Goal: Information Seeking & Learning: Learn about a topic

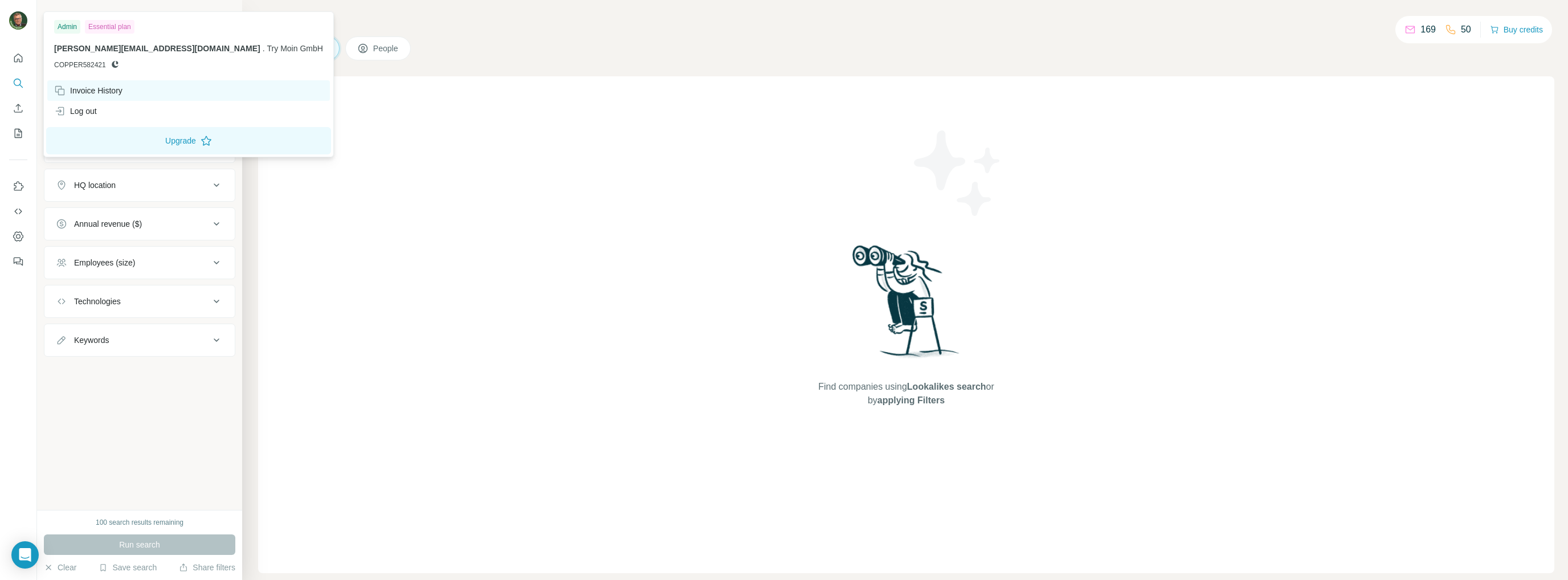
click at [73, 87] on div "Invoice History" at bounding box center [88, 91] width 68 height 12
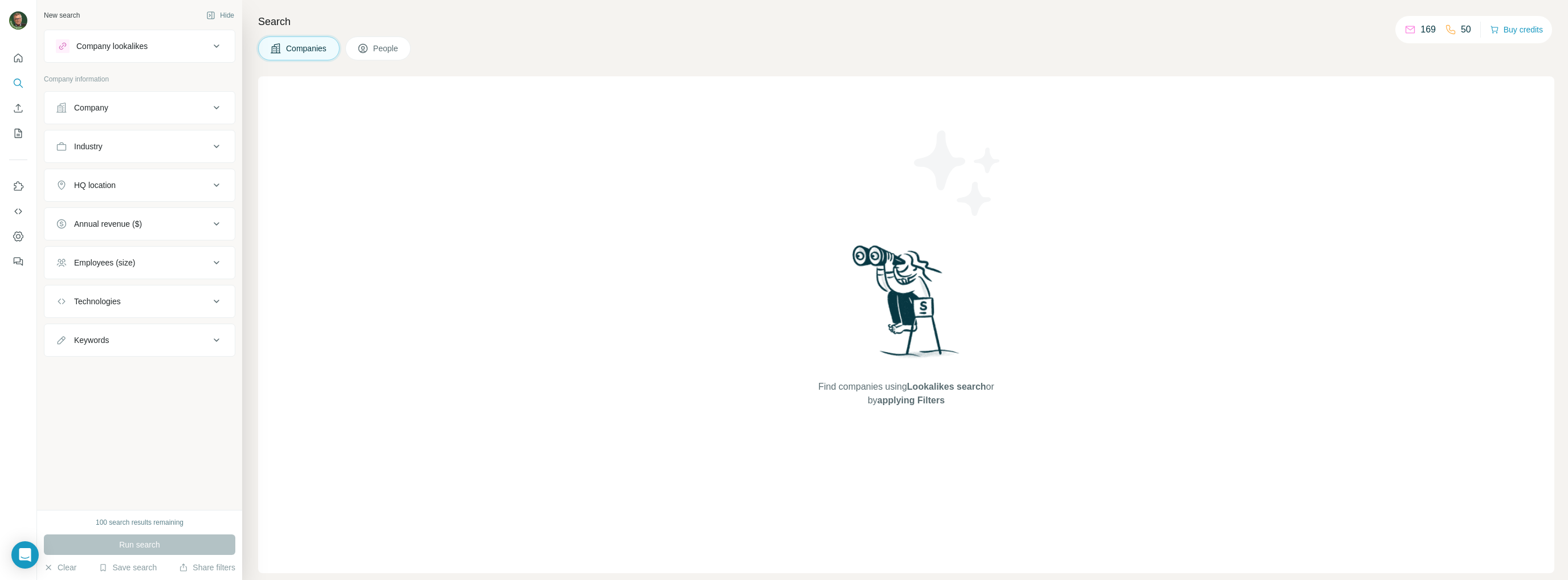
click at [104, 46] on div "Company lookalikes" at bounding box center [112, 46] width 71 height 12
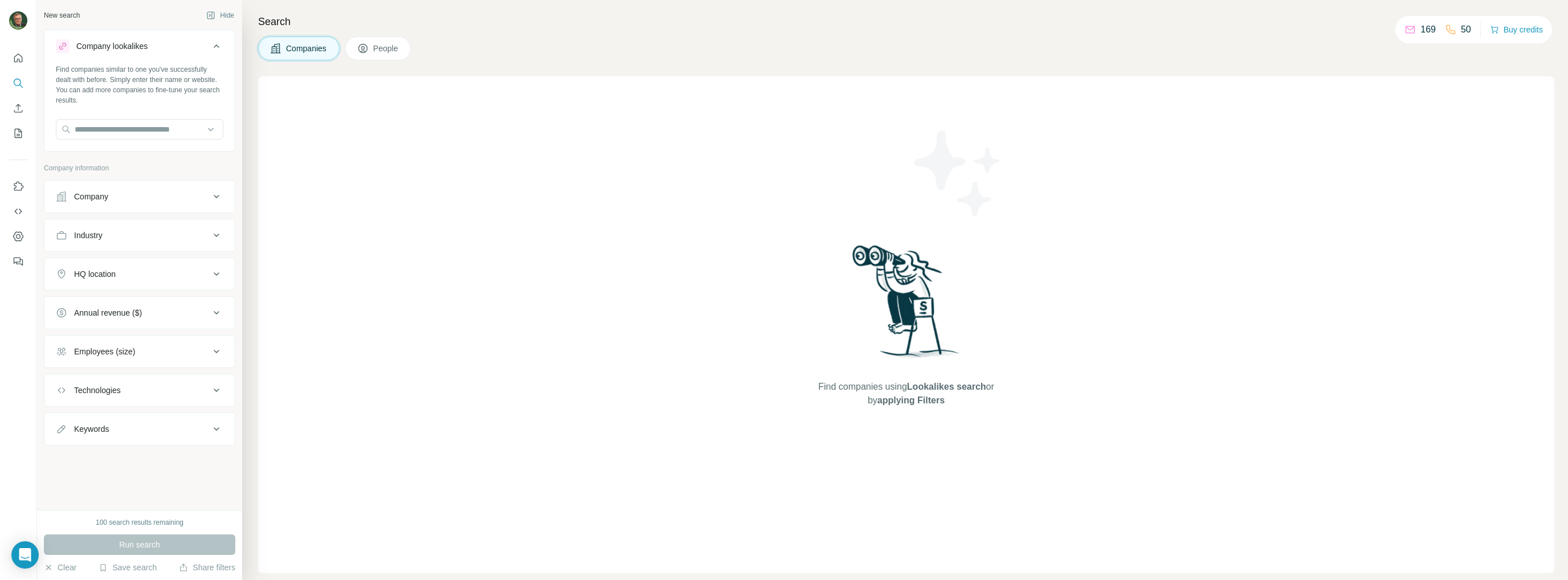
click at [103, 42] on div "Company lookalikes" at bounding box center [112, 46] width 71 height 12
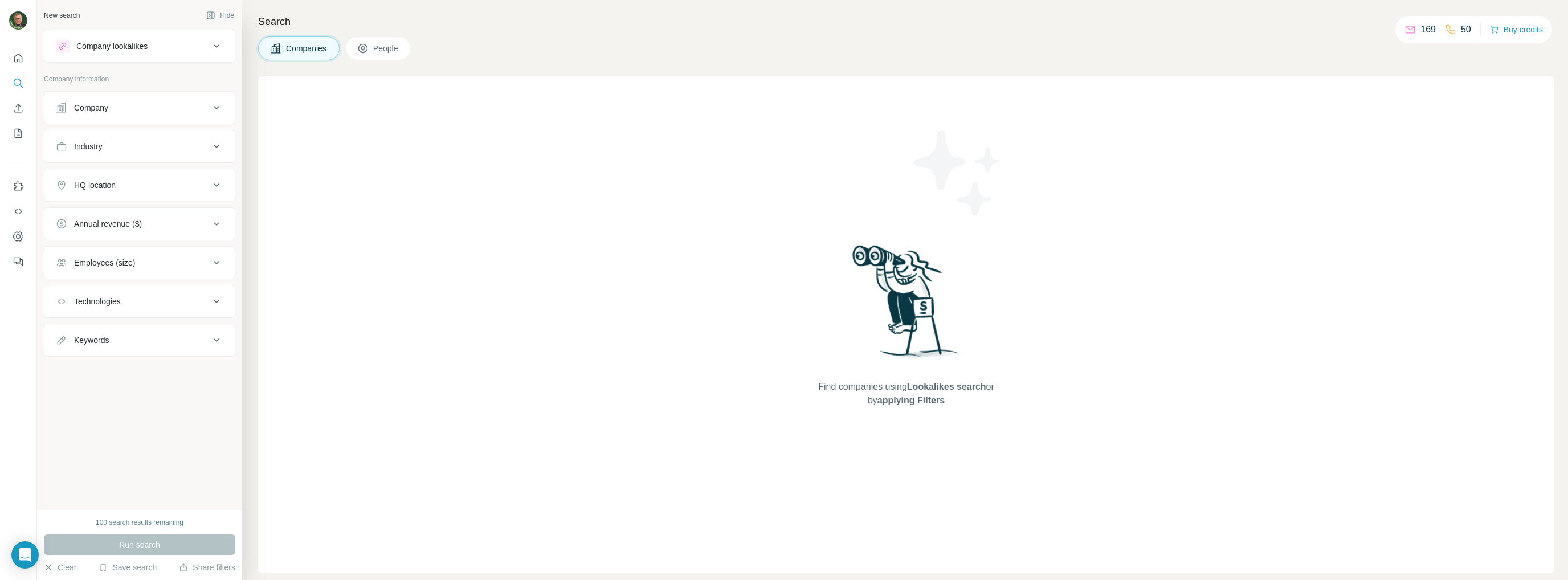
click at [123, 104] on div "Company" at bounding box center [133, 107] width 154 height 12
click at [388, 46] on span "People" at bounding box center [386, 48] width 26 height 12
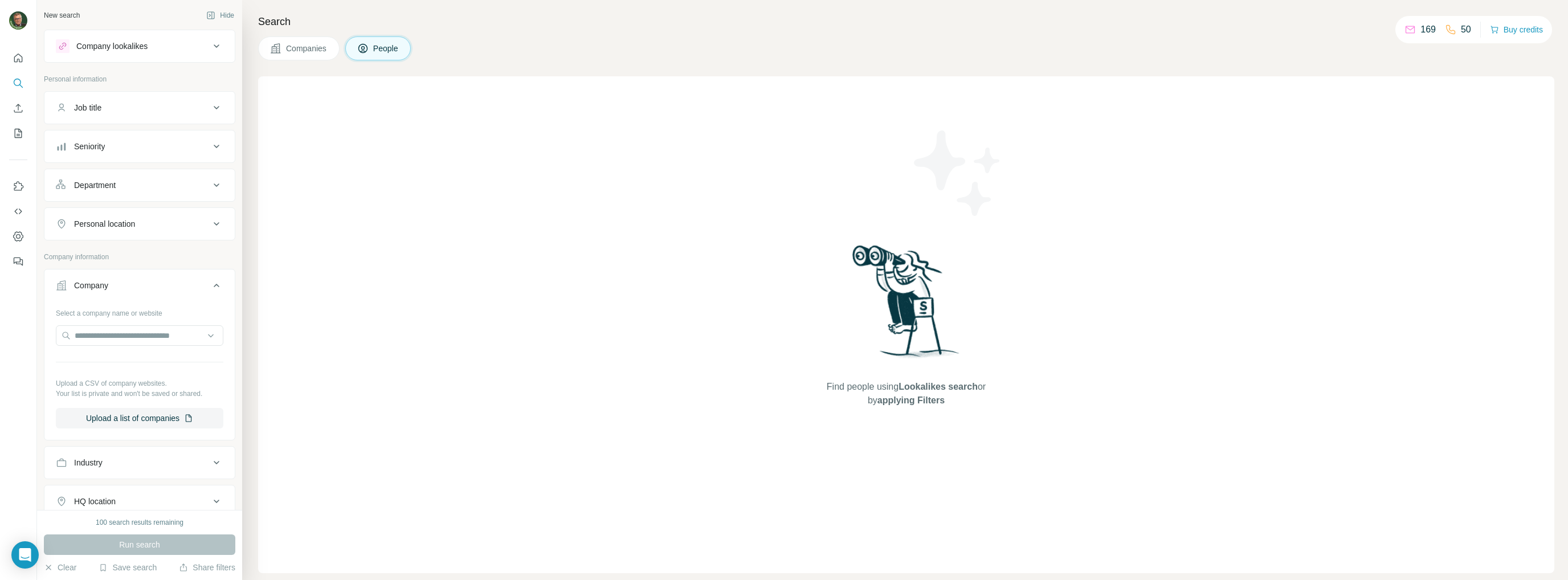
click at [1422, 28] on p "169" at bounding box center [1428, 30] width 15 height 14
click at [1461, 32] on p "50" at bounding box center [1465, 30] width 10 height 14
click at [128, 181] on div "Department" at bounding box center [133, 185] width 154 height 12
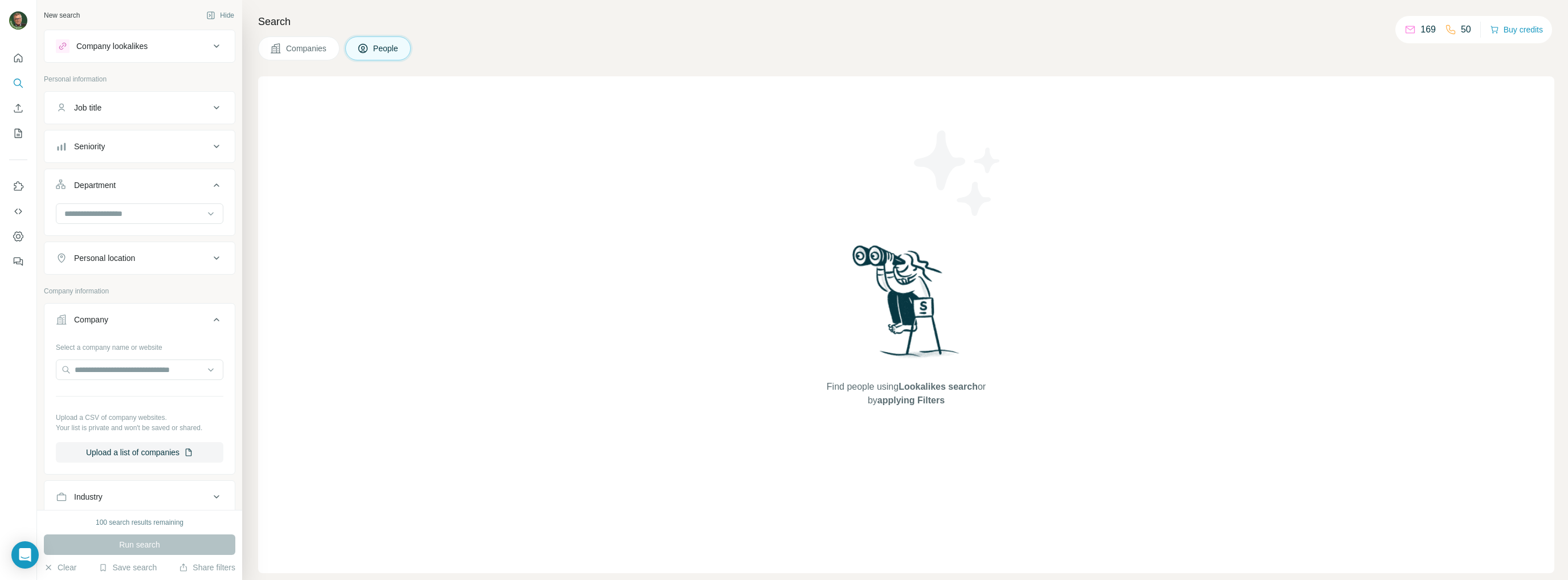
click at [128, 181] on div "Department" at bounding box center [133, 185] width 154 height 12
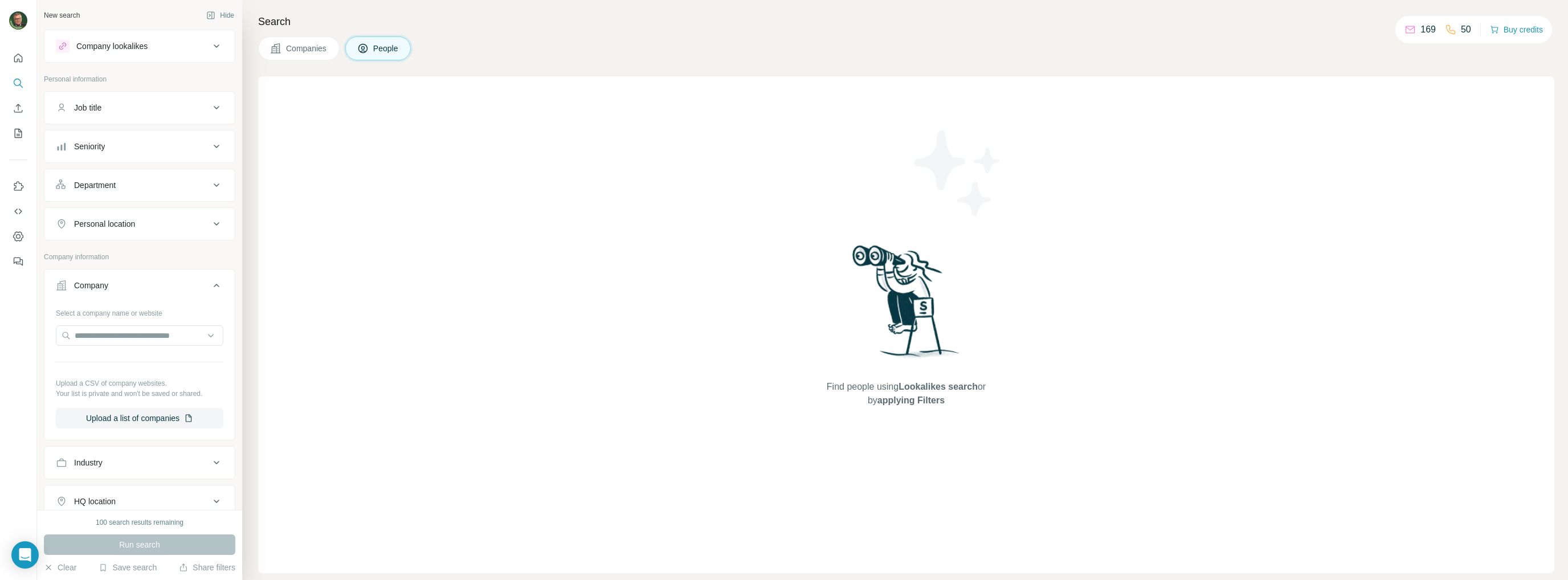
click at [127, 144] on div "Seniority" at bounding box center [133, 147] width 154 height 12
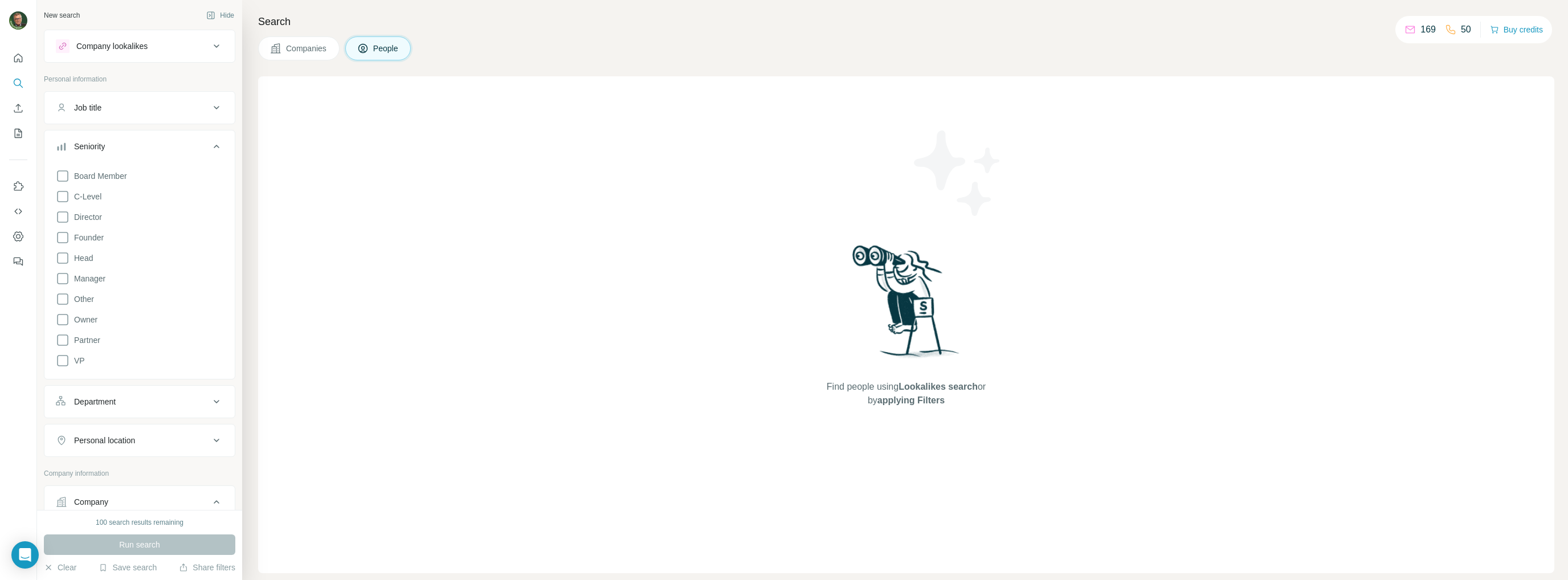
click at [127, 144] on div "Seniority" at bounding box center [133, 147] width 154 height 12
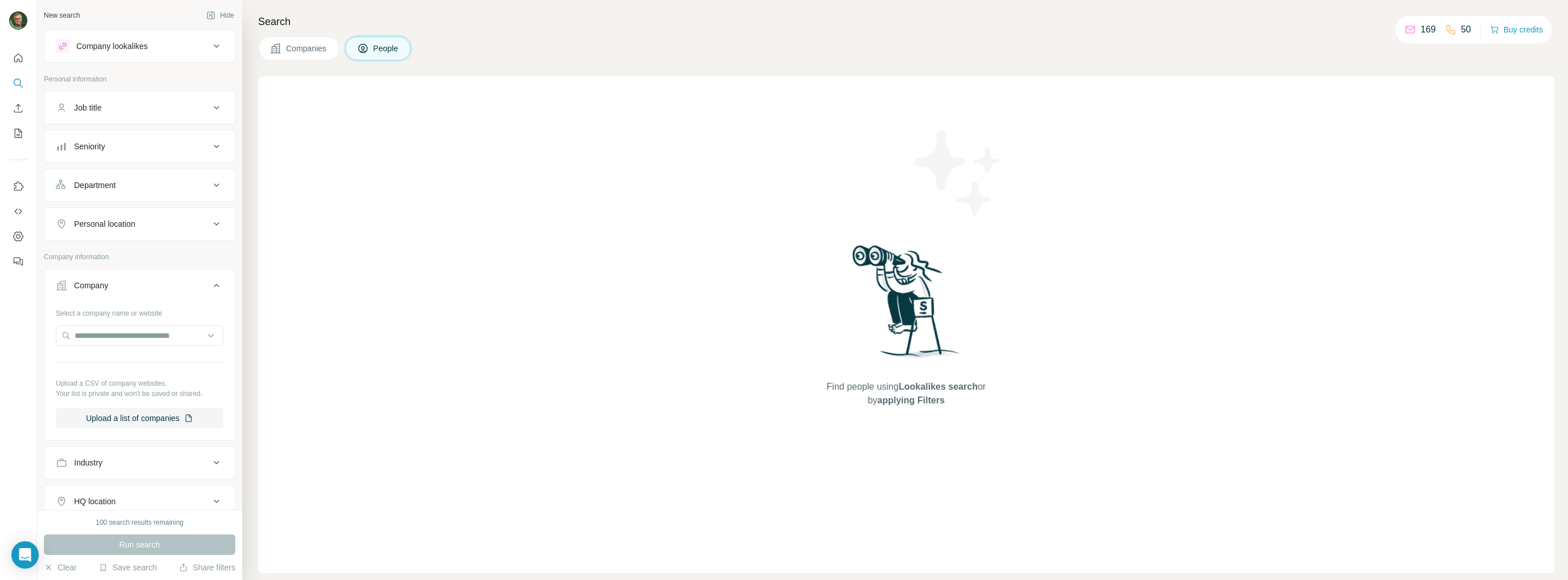
click at [121, 108] on div "Job title" at bounding box center [133, 107] width 154 height 12
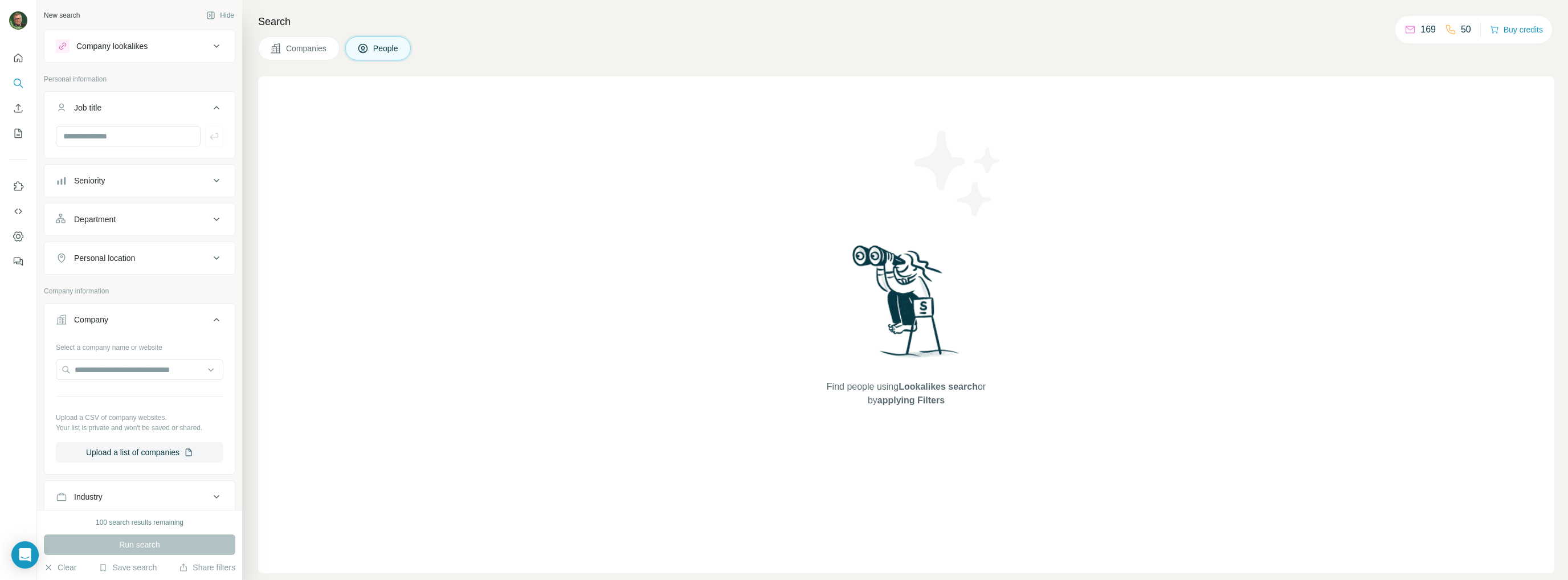
click at [121, 108] on div "Job title" at bounding box center [133, 107] width 154 height 12
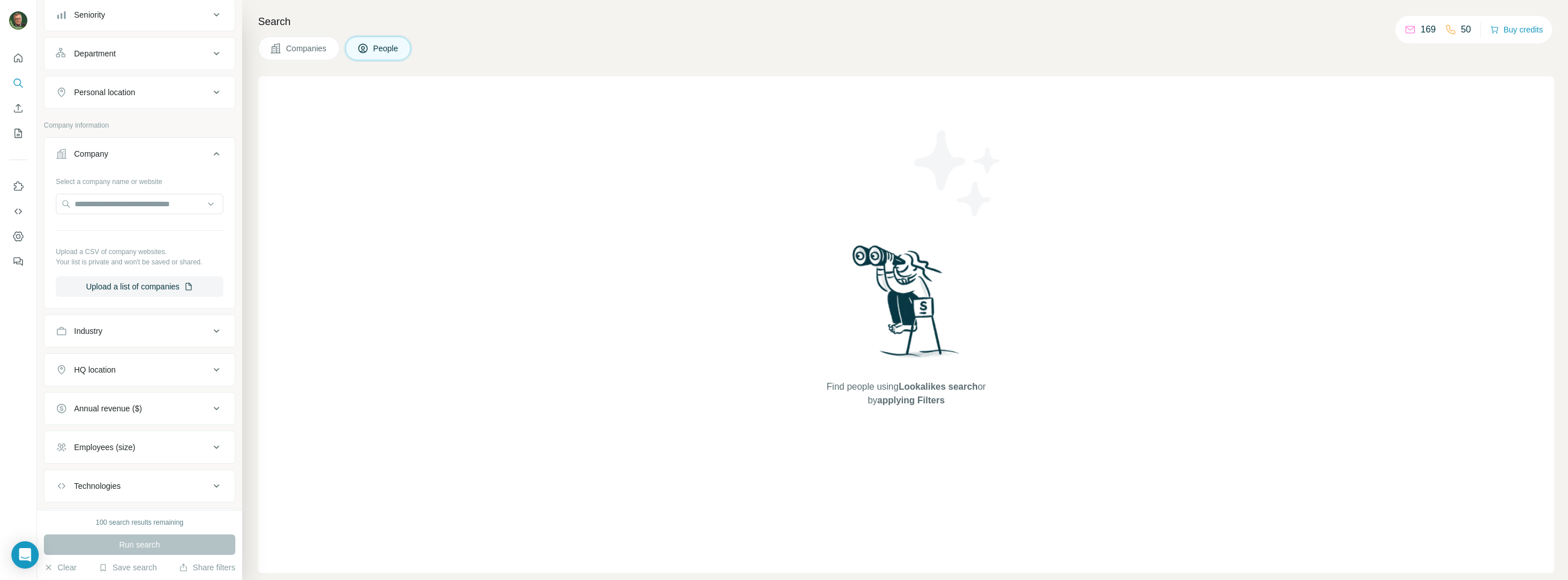
scroll to position [171, 0]
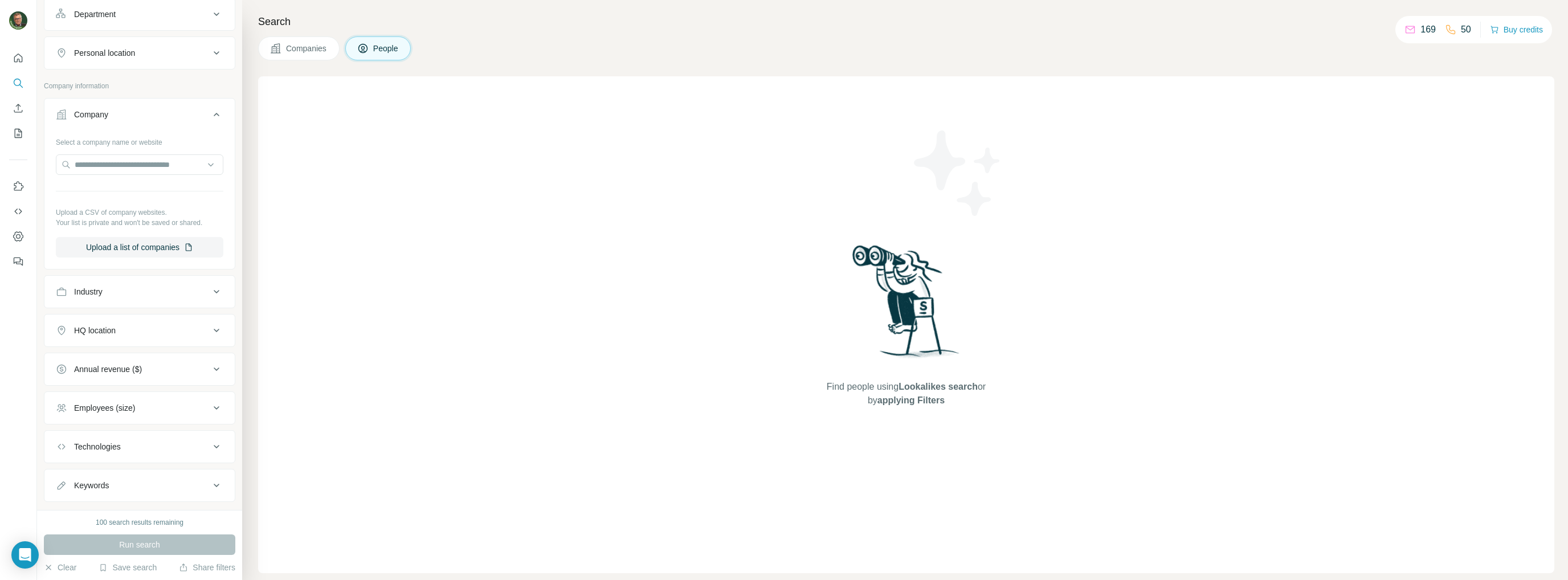
click at [119, 405] on div "Employees (size)" at bounding box center [105, 408] width 61 height 12
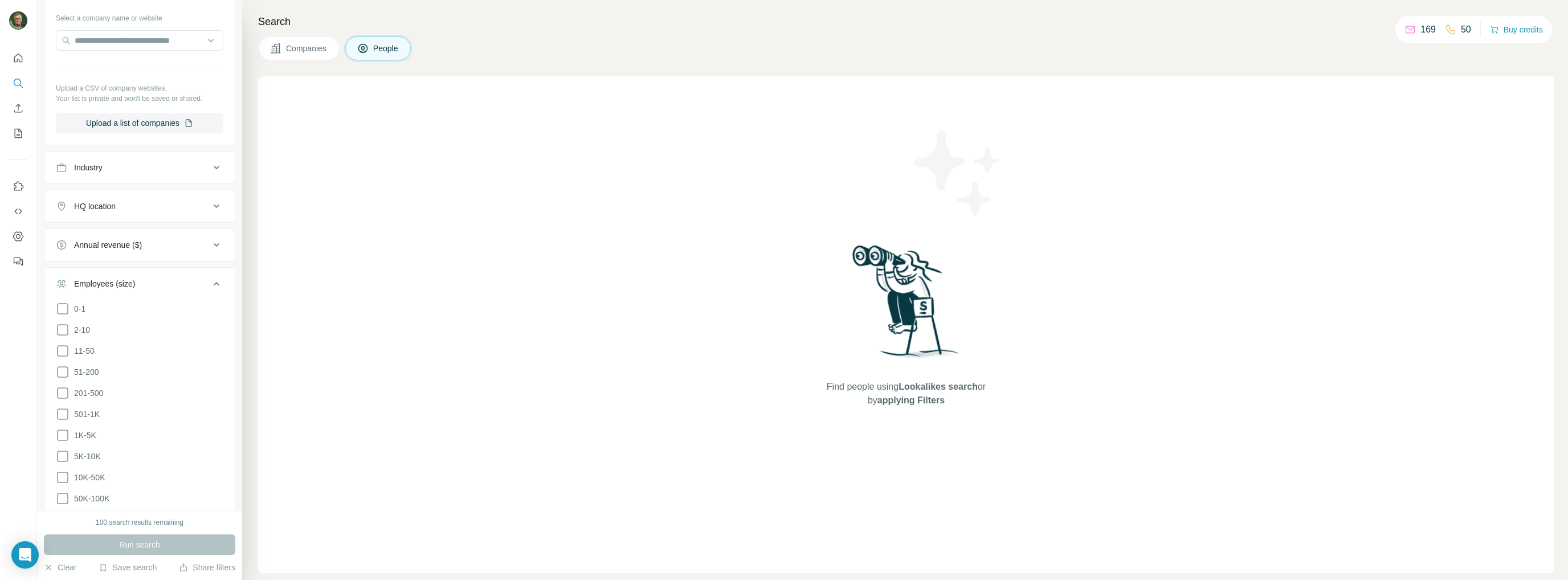
scroll to position [342, 0]
click at [142, 232] on div "Employees (size)" at bounding box center [133, 237] width 154 height 12
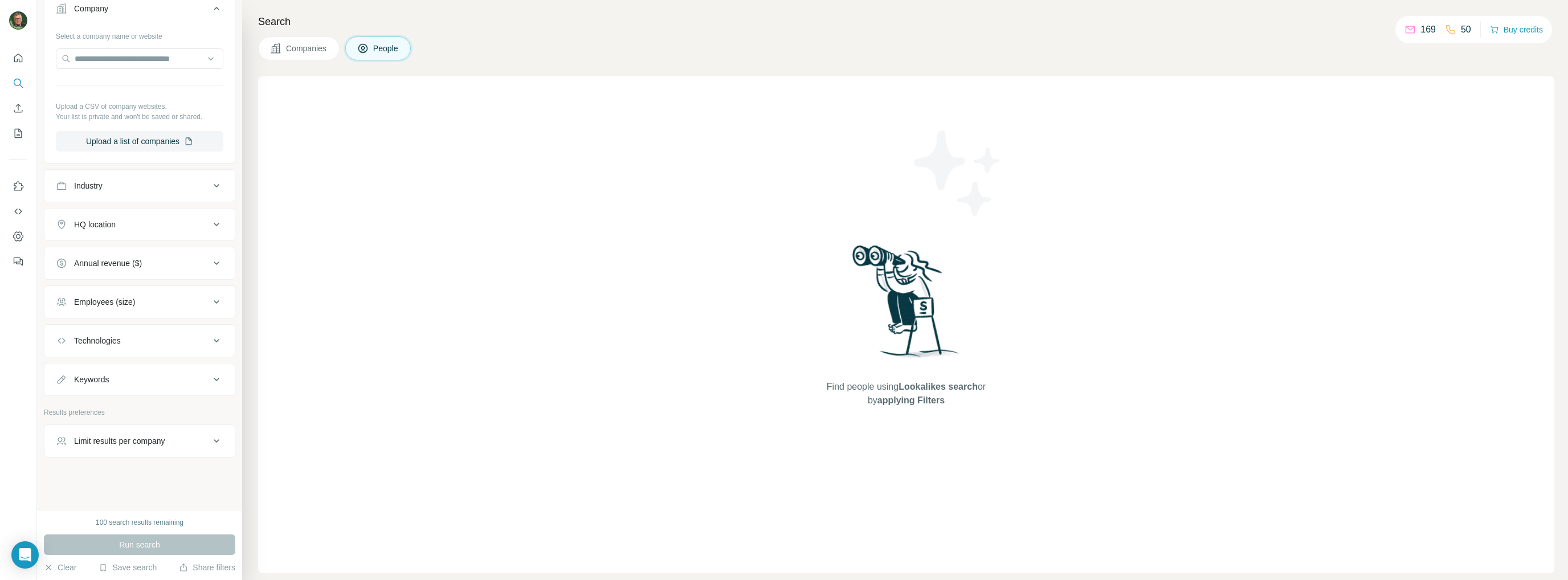
scroll to position [274, 0]
click at [128, 223] on div "HQ location" at bounding box center [133, 228] width 154 height 12
click at [209, 378] on icon at bounding box center [216, 383] width 14 height 14
click at [97, 387] on button "Keywords" at bounding box center [140, 385] width 190 height 32
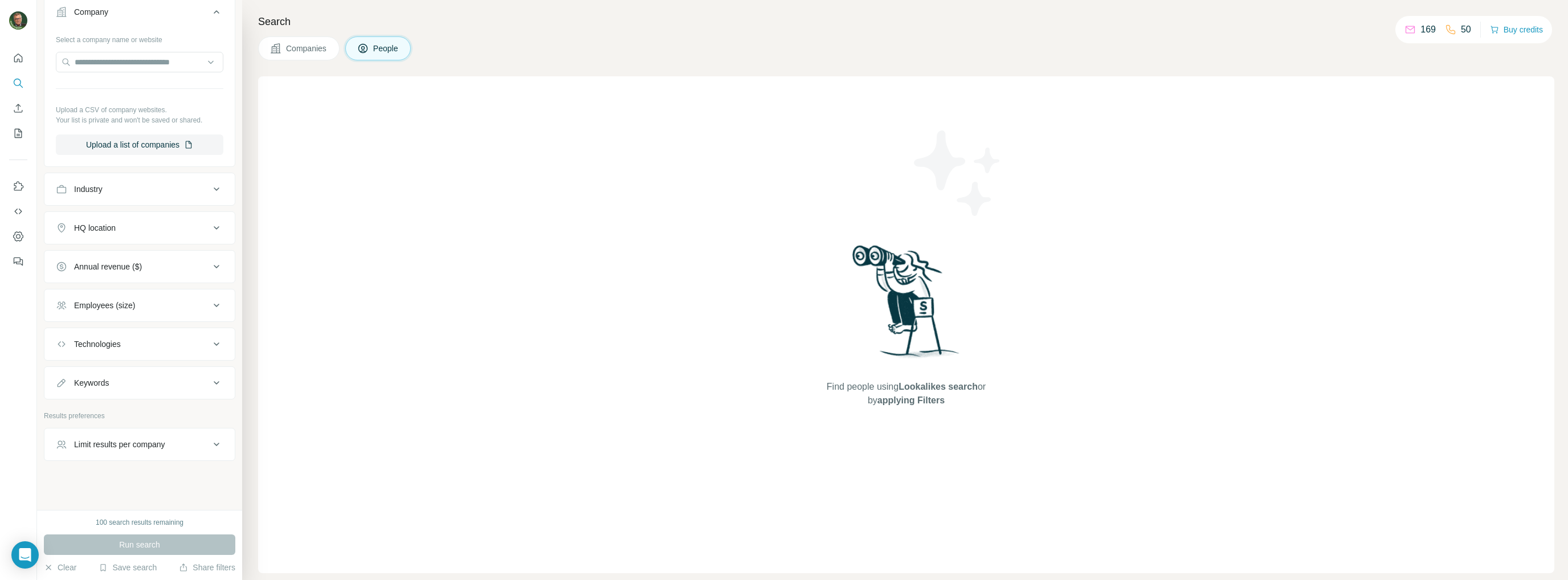
click at [117, 338] on div "Technologies" at bounding box center [97, 344] width 47 height 12
click at [107, 371] on input "text" at bounding box center [140, 373] width 167 height 21
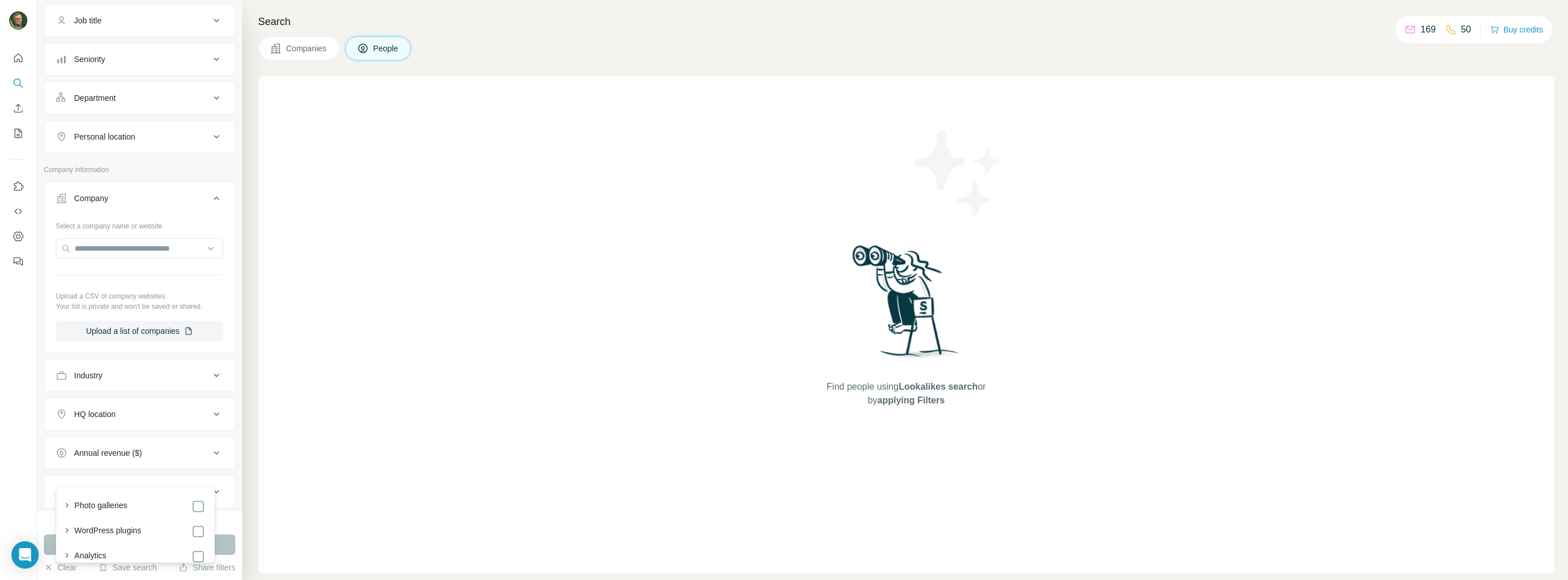
scroll to position [0, 0]
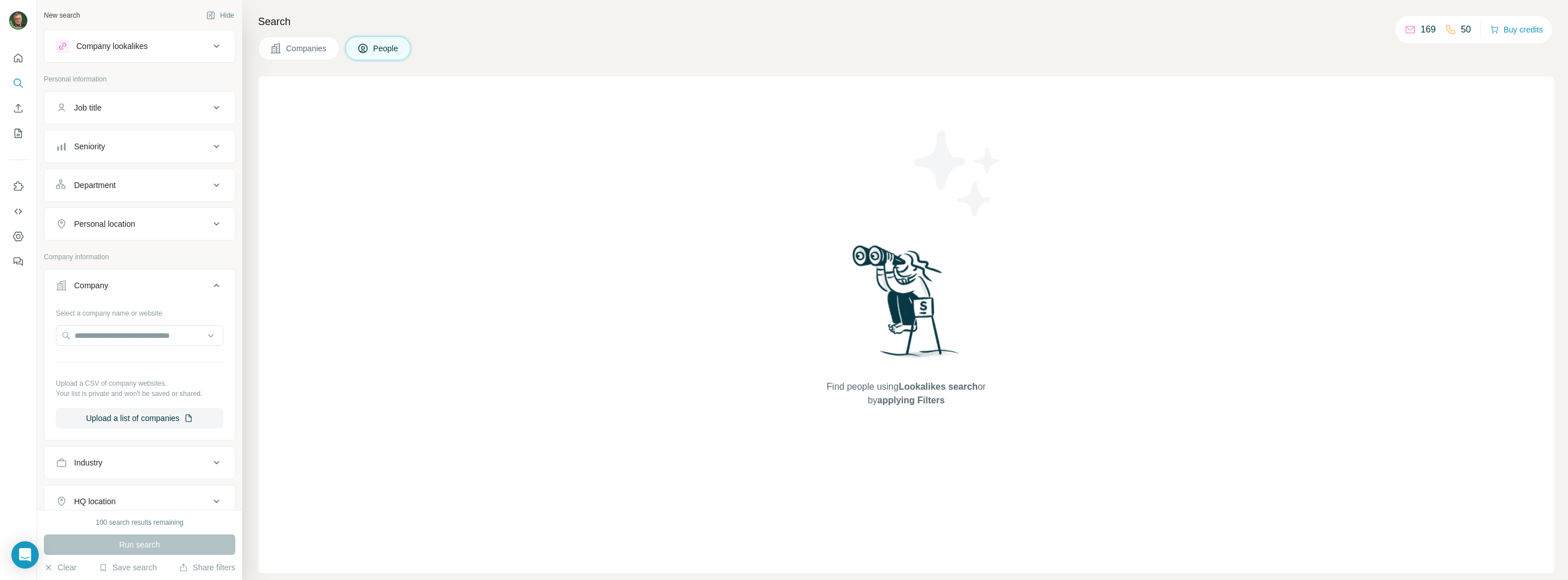
click at [387, 50] on span "People" at bounding box center [386, 48] width 26 height 12
click at [201, 335] on input "text" at bounding box center [140, 335] width 167 height 21
click at [201, 334] on input "text" at bounding box center [140, 335] width 167 height 21
click at [761, 372] on div "Find people using Lookalikes search or by applying Filters" at bounding box center [906, 325] width 1296 height 497
click at [390, 52] on span "People" at bounding box center [386, 48] width 26 height 12
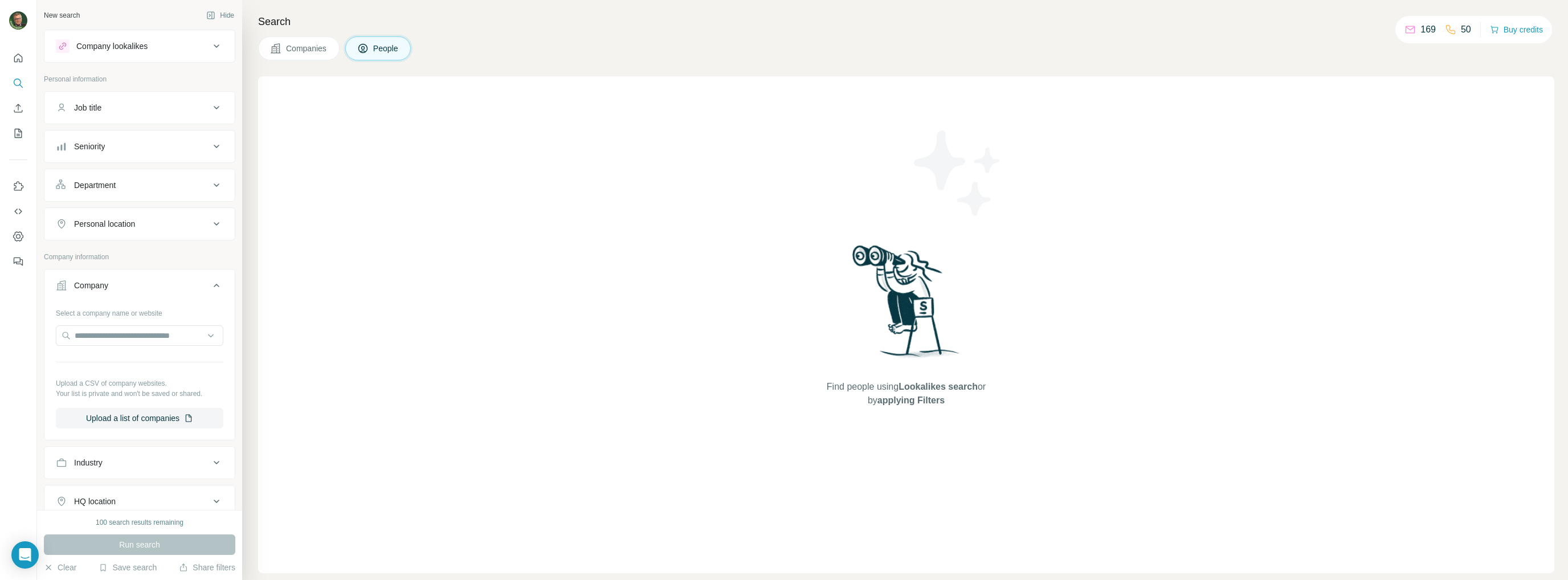
click at [291, 48] on span "Companies" at bounding box center [307, 48] width 41 height 12
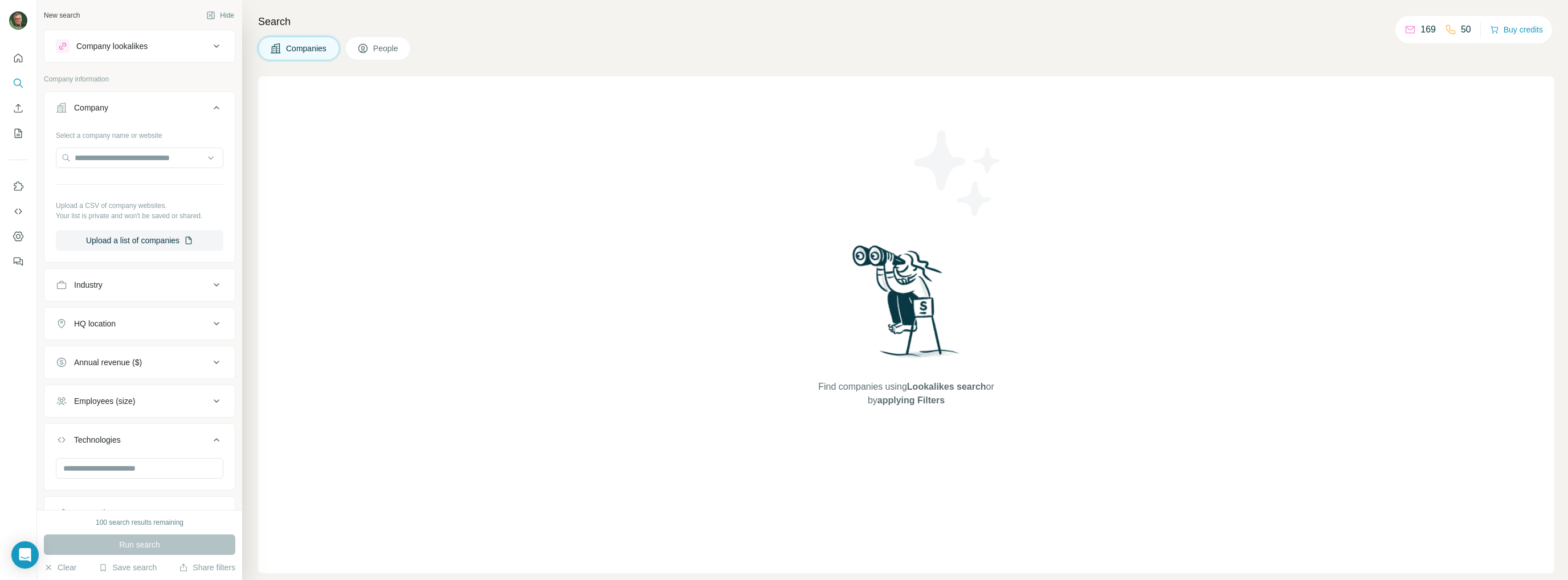
click at [385, 48] on span "People" at bounding box center [386, 48] width 26 height 12
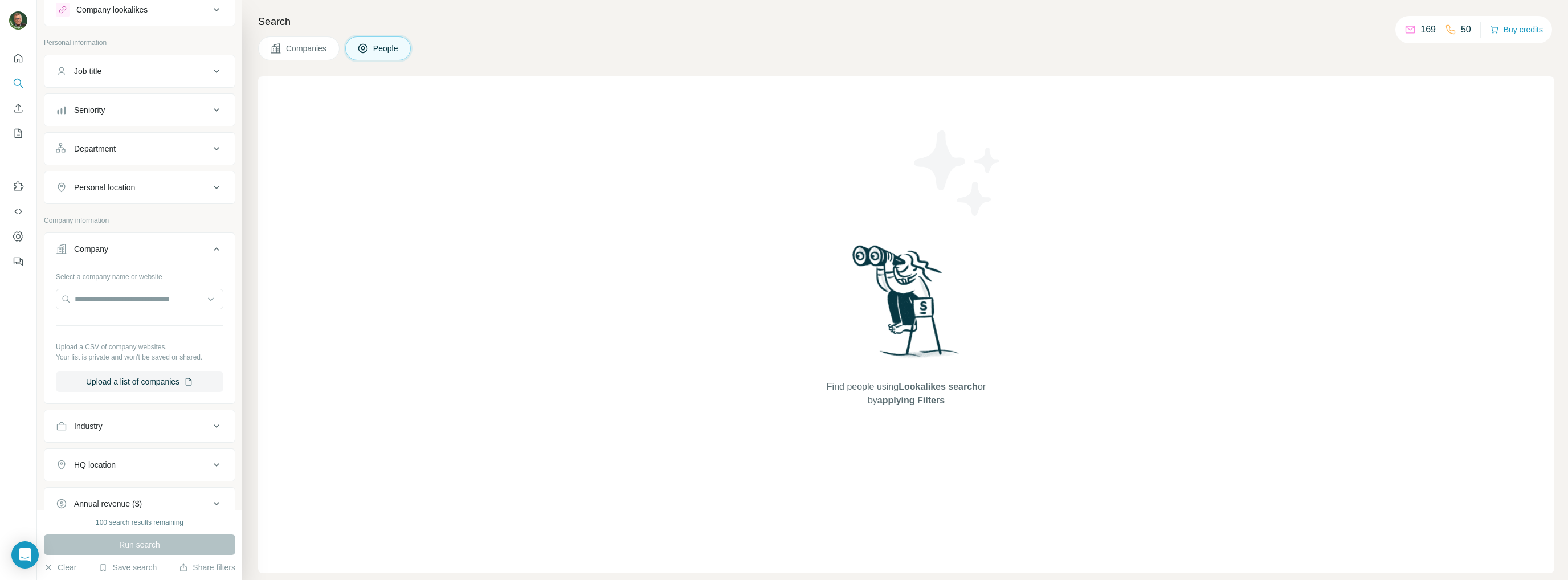
scroll to position [57, 0]
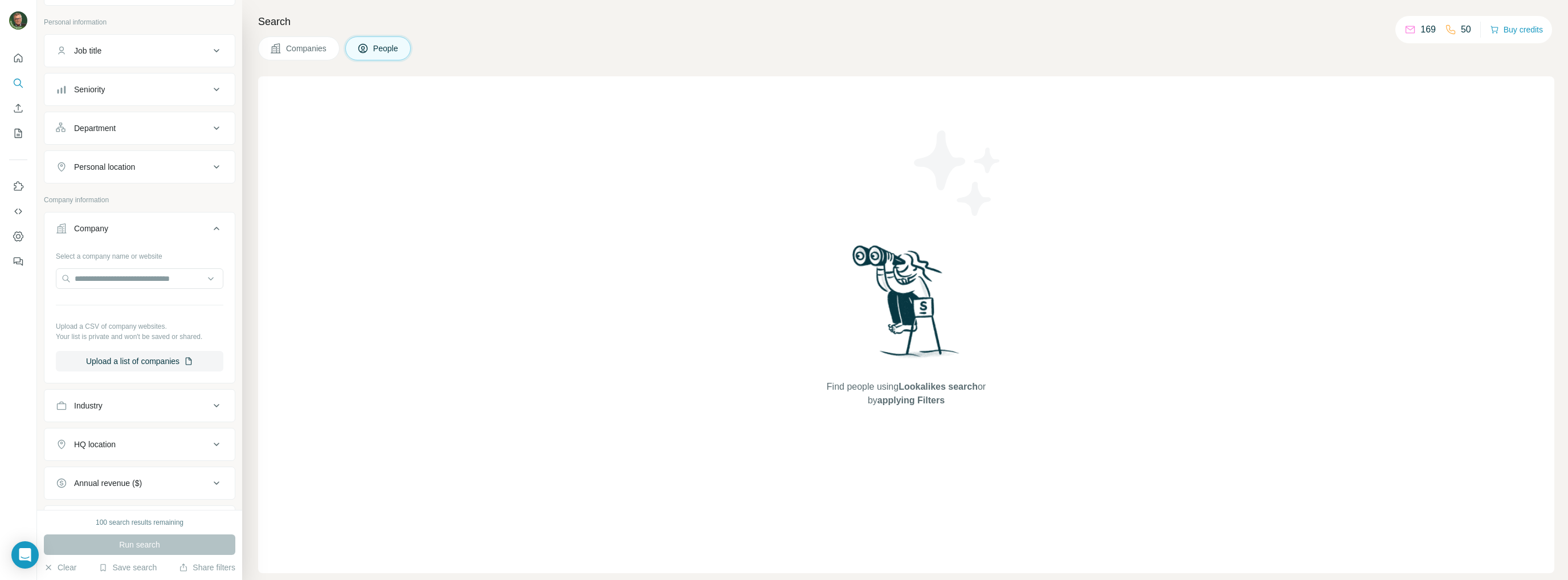
click at [214, 404] on icon at bounding box center [216, 406] width 5 height 3
click at [205, 436] on icon at bounding box center [210, 434] width 12 height 12
